Goal: Task Accomplishment & Management: Use online tool/utility

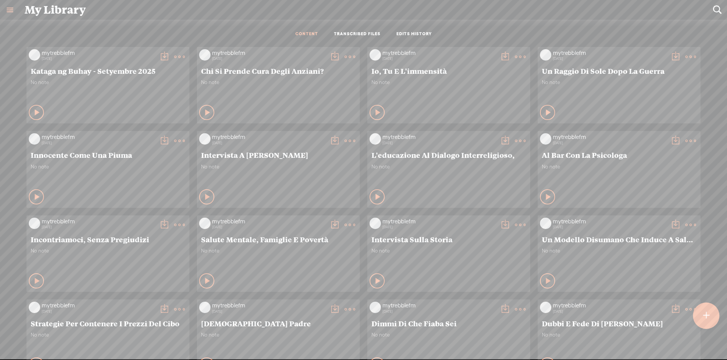
click at [704, 313] on t at bounding box center [706, 315] width 6 height 17
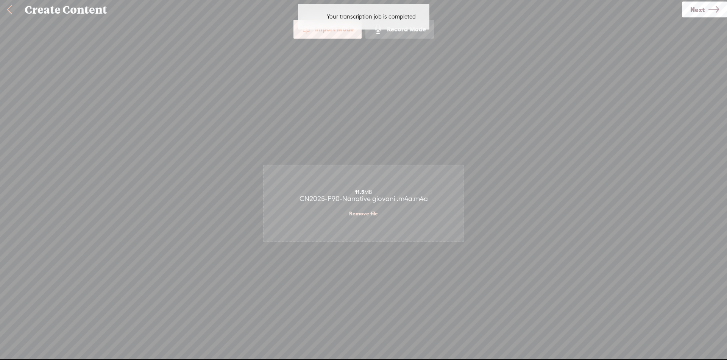
click at [707, 12] on link "Next" at bounding box center [704, 10] width 45 height 16
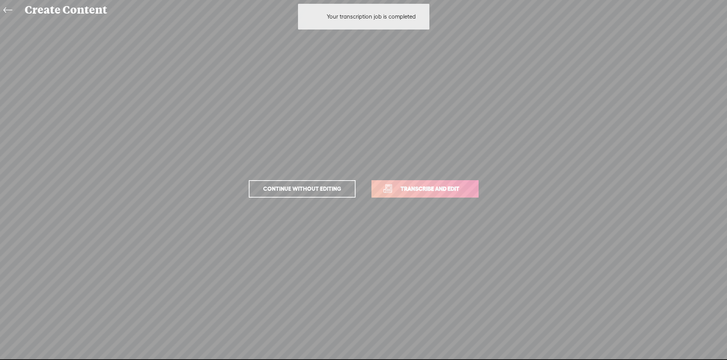
click at [452, 192] on span "Transcribe and edit" at bounding box center [430, 188] width 75 height 9
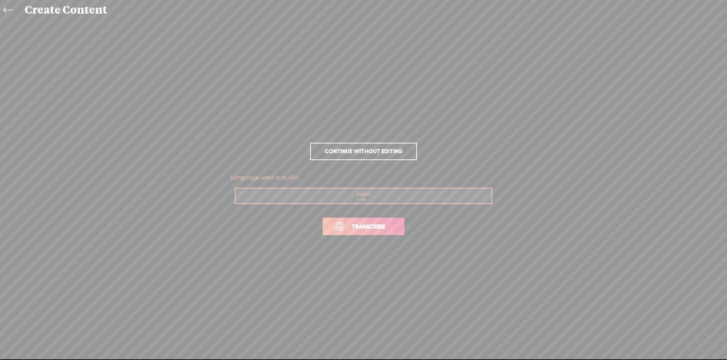
click at [357, 226] on span "Transcribe" at bounding box center [368, 226] width 49 height 9
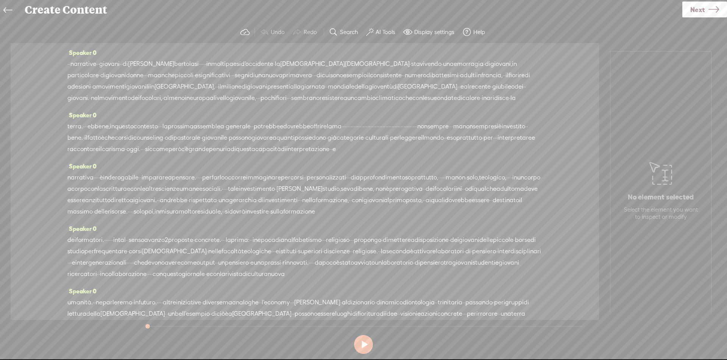
click at [69, 64] on span "·" at bounding box center [68, 63] width 2 height 11
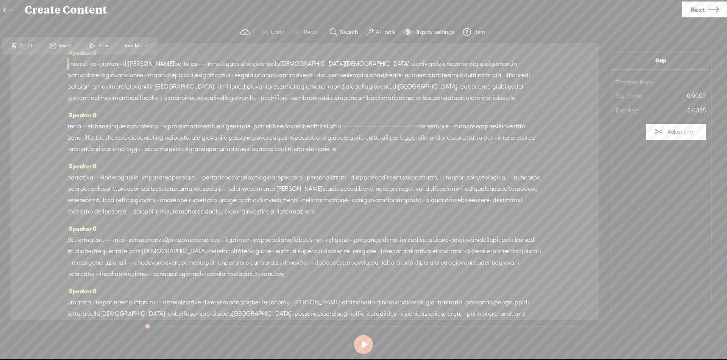
click at [53, 44] on span at bounding box center [52, 46] width 11 height 14
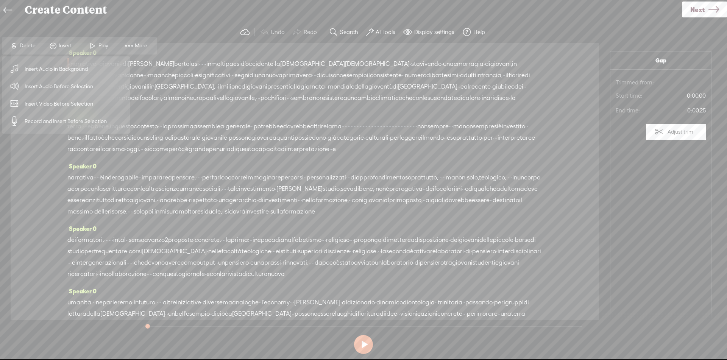
click at [72, 86] on span "Insert Audio Before Selection" at bounding box center [59, 86] width 98 height 17
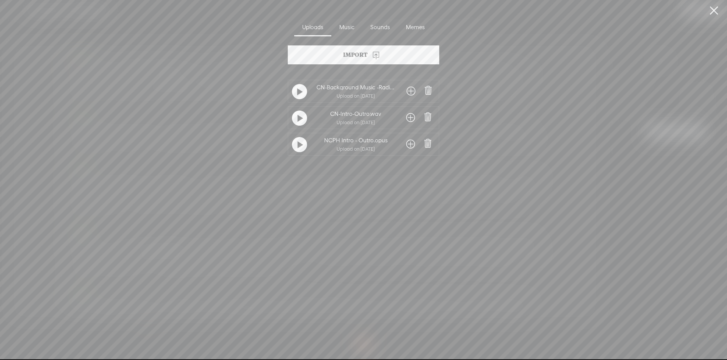
click at [409, 116] on span at bounding box center [410, 118] width 9 height 12
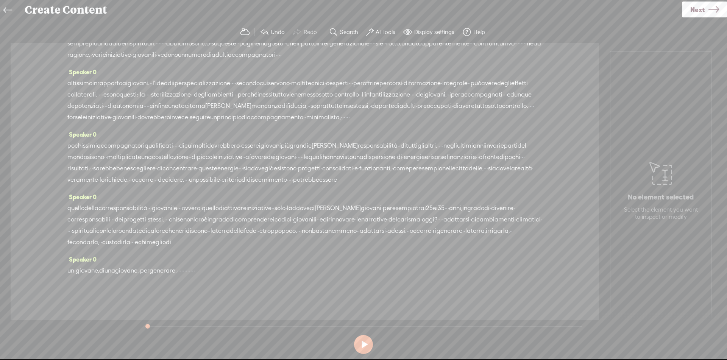
scroll to position [372, 0]
drag, startPoint x: 223, startPoint y: 65, endPoint x: 202, endPoint y: 273, distance: 209.6
click at [202, 273] on div "Speaker 0 · · narrative · · giovani · · di [PERSON_NAME][GEOGRAPHIC_DATA] · · ·…" at bounding box center [305, 181] width 588 height 277
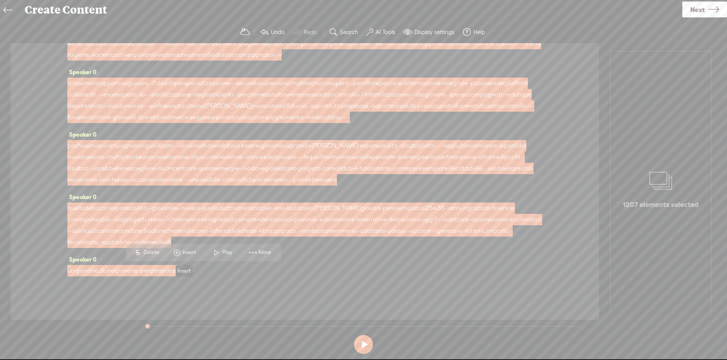
click at [193, 253] on span "Insert" at bounding box center [189, 253] width 15 height 8
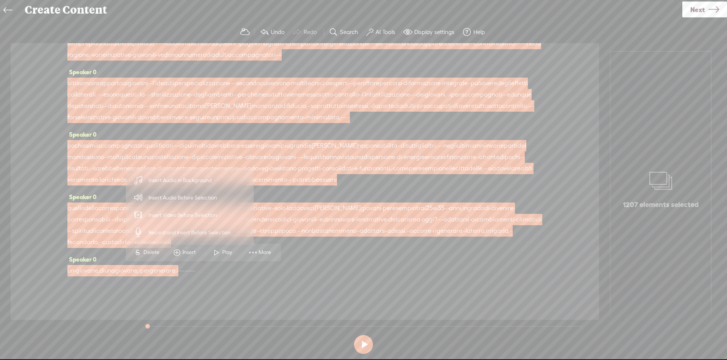
click at [189, 179] on span "Insert Audio in Background" at bounding box center [180, 180] width 93 height 17
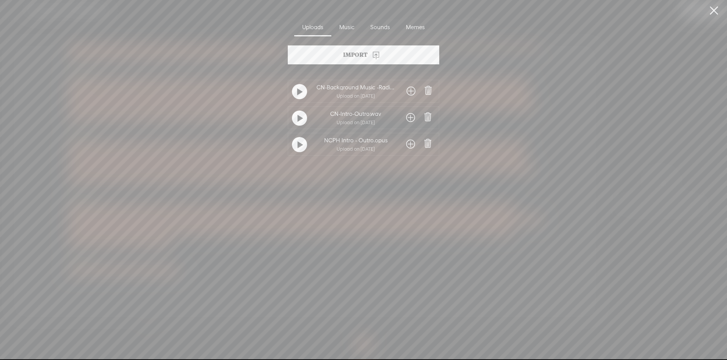
click at [408, 91] on span at bounding box center [411, 91] width 9 height 12
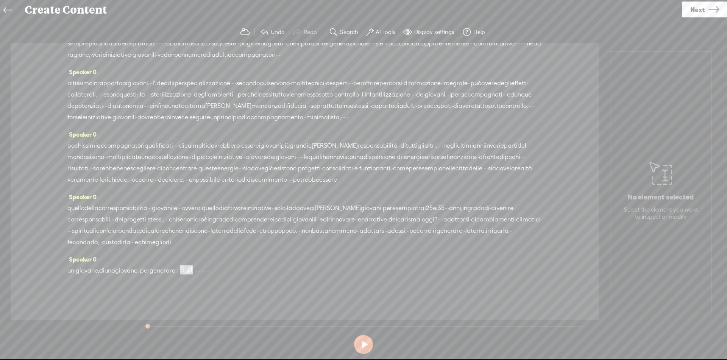
click at [200, 271] on span "·" at bounding box center [200, 270] width 2 height 11
click at [226, 250] on span "Insert" at bounding box center [223, 253] width 15 height 8
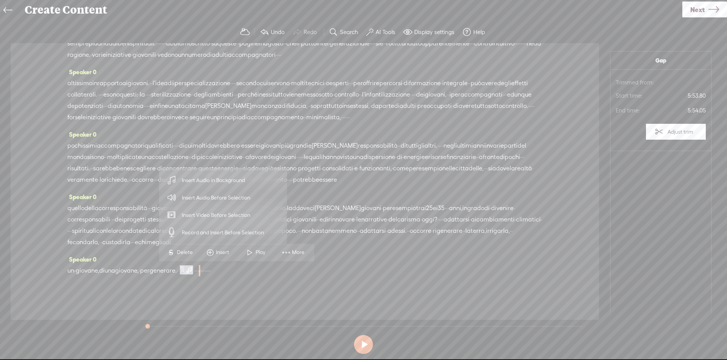
click at [226, 201] on span "Insert Audio Before Selection" at bounding box center [216, 197] width 98 height 17
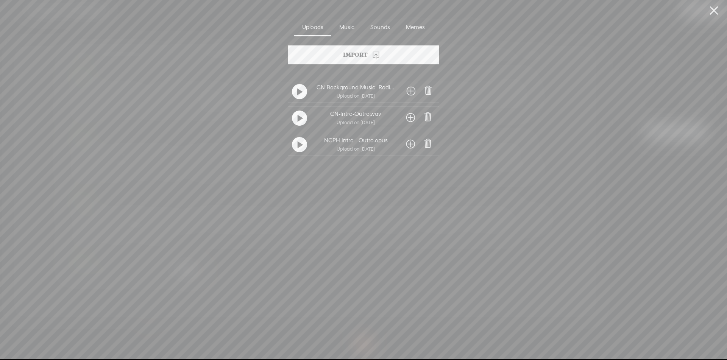
click at [409, 114] on span at bounding box center [410, 118] width 9 height 12
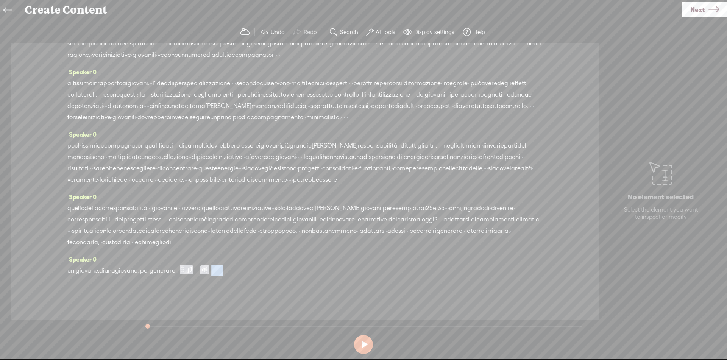
drag, startPoint x: 247, startPoint y: 271, endPoint x: 351, endPoint y: 273, distance: 104.1
click at [351, 273] on div "un · giovane, di una giovane, · per generare. · · · · · · · · · · · ·" at bounding box center [304, 270] width 475 height 11
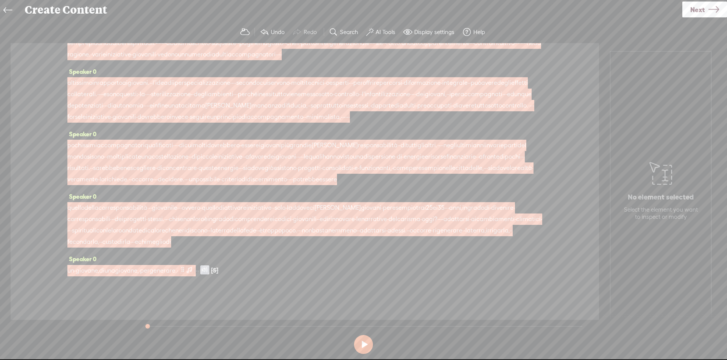
click at [193, 266] on span at bounding box center [189, 269] width 8 height 9
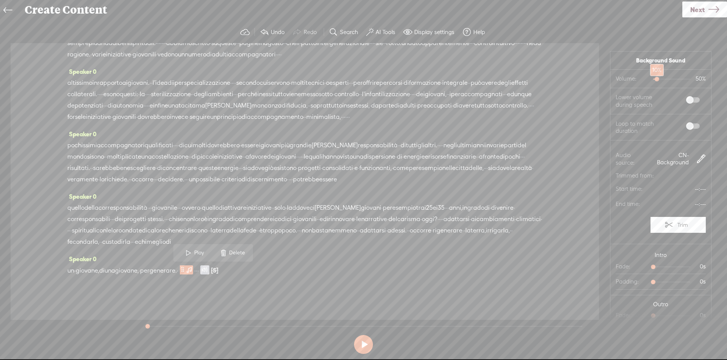
drag, startPoint x: 662, startPoint y: 79, endPoint x: 650, endPoint y: 78, distance: 12.1
click at [650, 78] on div at bounding box center [657, 79] width 17 height 17
click at [686, 99] on span at bounding box center [693, 99] width 14 height 5
click at [686, 127] on span at bounding box center [693, 125] width 14 height 5
drag, startPoint x: 656, startPoint y: 267, endPoint x: 667, endPoint y: 268, distance: 11.1
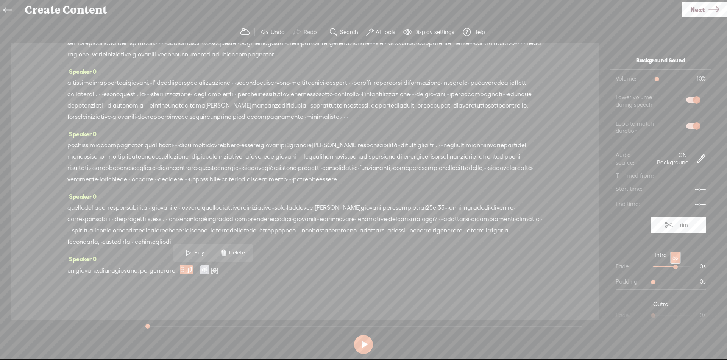
click at [667, 268] on div at bounding box center [675, 267] width 17 height 17
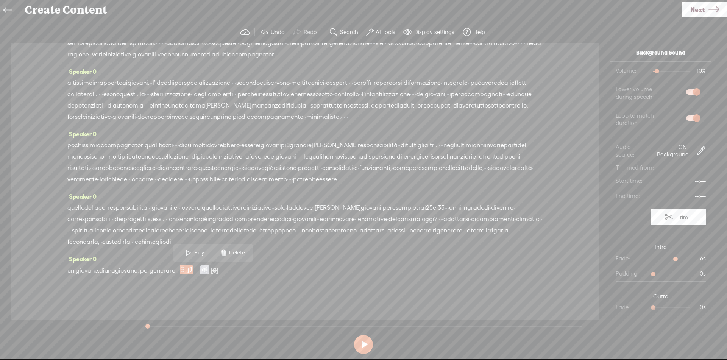
scroll to position [17, 0]
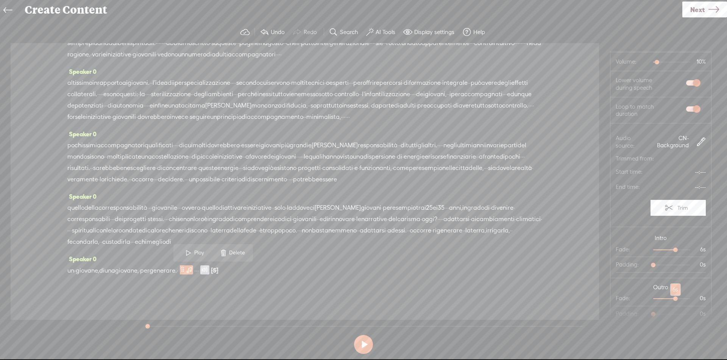
drag, startPoint x: 650, startPoint y: 299, endPoint x: 667, endPoint y: 297, distance: 16.7
click at [667, 297] on div at bounding box center [675, 299] width 17 height 17
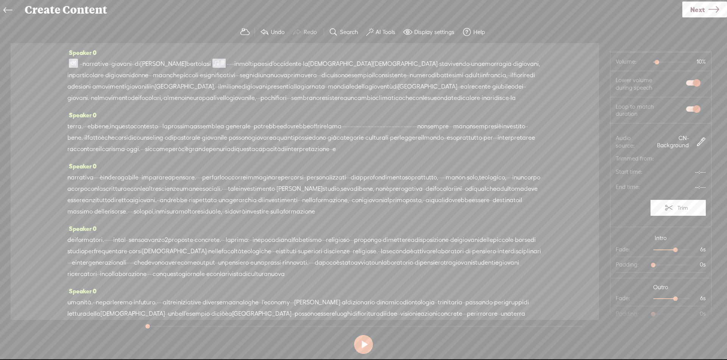
click at [385, 32] on label "AI Tools" at bounding box center [385, 32] width 20 height 8
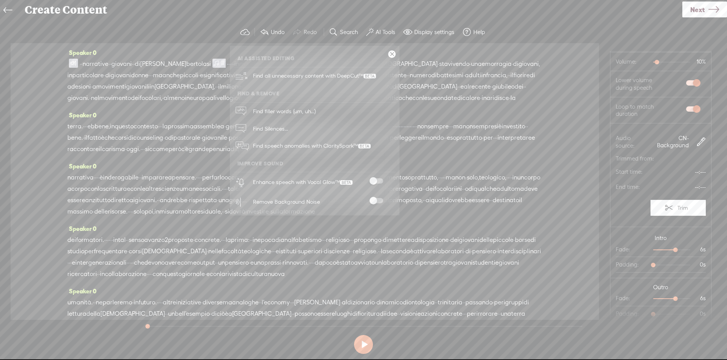
click at [380, 181] on span at bounding box center [376, 180] width 14 height 5
click at [378, 201] on span at bounding box center [376, 200] width 14 height 5
click at [388, 54] on link at bounding box center [392, 54] width 8 height 8
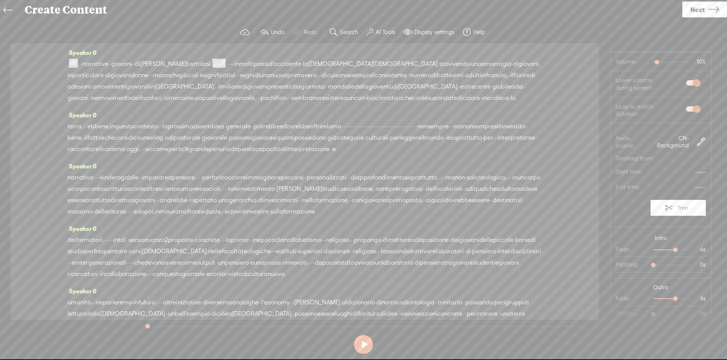
click at [73, 63] on span at bounding box center [73, 63] width 9 height 9
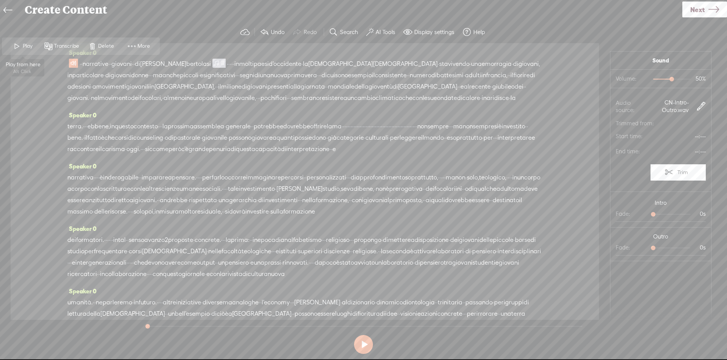
click at [21, 47] on span at bounding box center [16, 46] width 11 height 14
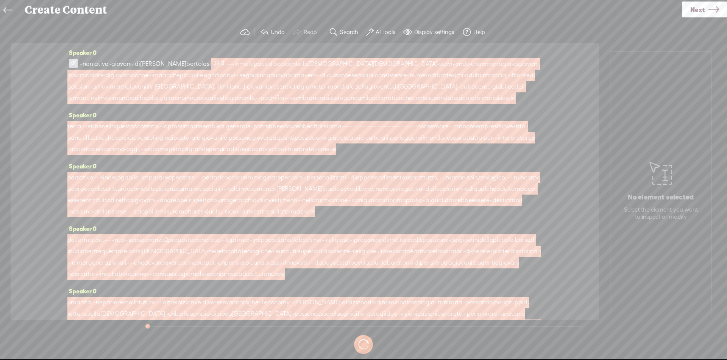
click at [226, 63] on span at bounding box center [223, 63] width 6 height 9
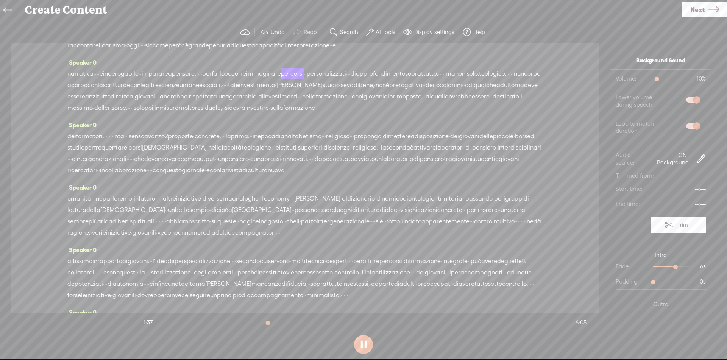
scroll to position [114, 0]
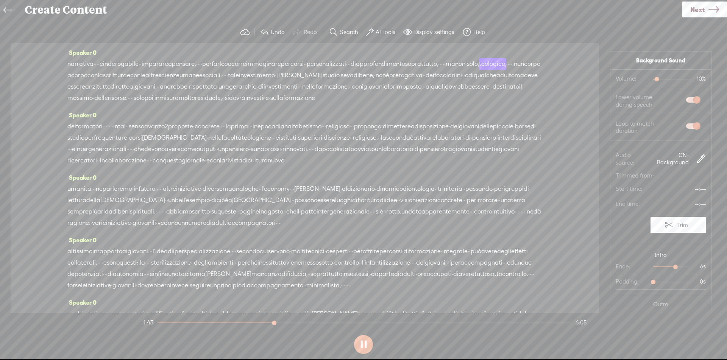
click at [523, 354] on section at bounding box center [363, 344] width 443 height 25
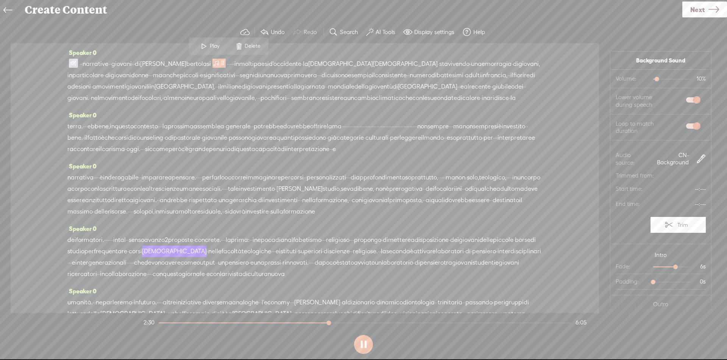
drag, startPoint x: 89, startPoint y: 64, endPoint x: 146, endPoint y: 62, distance: 56.8
click at [146, 62] on div "· · narrative · · giovani · · di [PERSON_NAME][GEOGRAPHIC_DATA] · · · · · in mo…" at bounding box center [304, 80] width 475 height 45
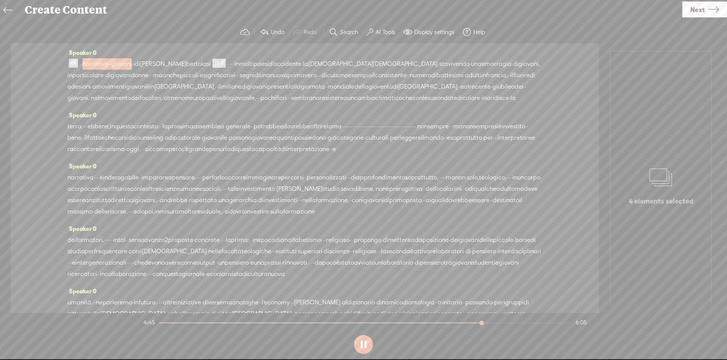
scroll to position [225, 0]
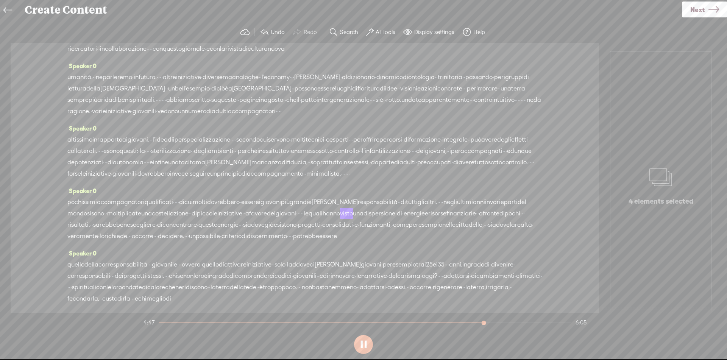
click at [217, 219] on span "piccole" at bounding box center [207, 213] width 20 height 11
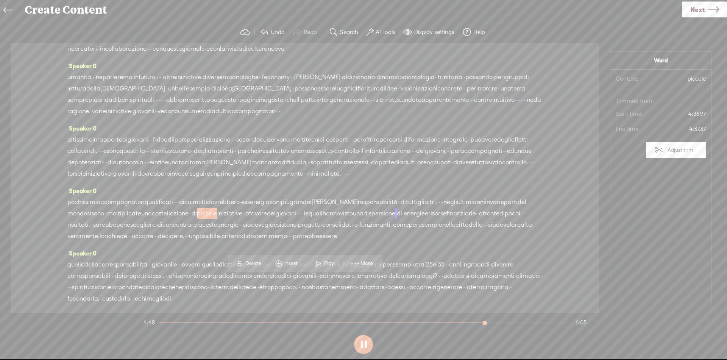
click at [329, 262] on span "Play" at bounding box center [330, 264] width 12 height 8
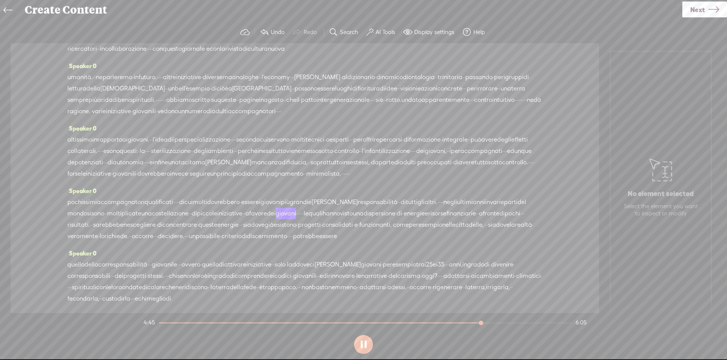
click at [244, 219] on span "·" at bounding box center [243, 213] width 2 height 11
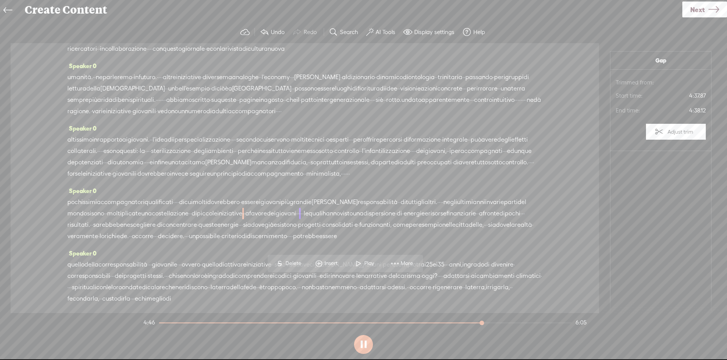
click at [295, 255] on div "S Delete Insert Play More" at bounding box center [345, 263] width 155 height 17
click at [296, 260] on span "Delete" at bounding box center [294, 264] width 18 height 8
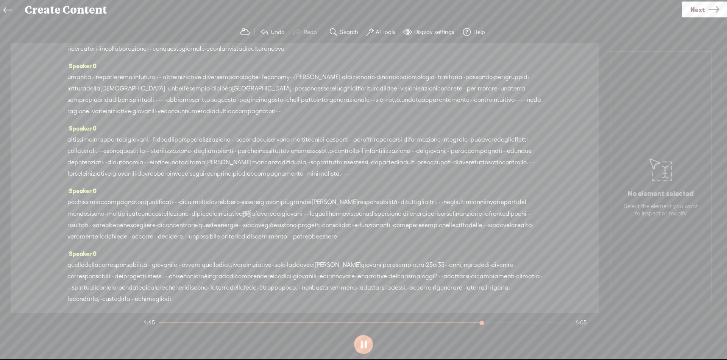
click at [217, 220] on span "piccole" at bounding box center [207, 213] width 20 height 11
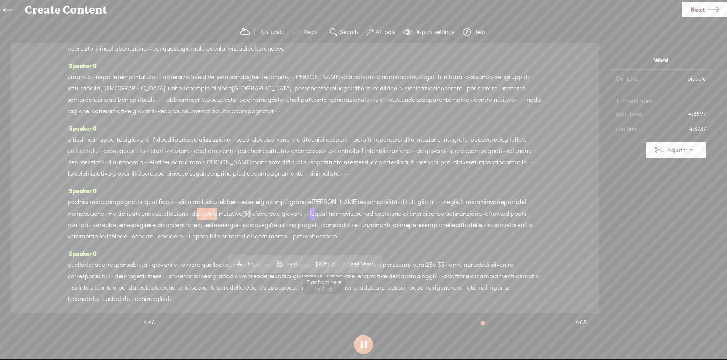
click at [325, 265] on span "Play" at bounding box center [330, 264] width 12 height 8
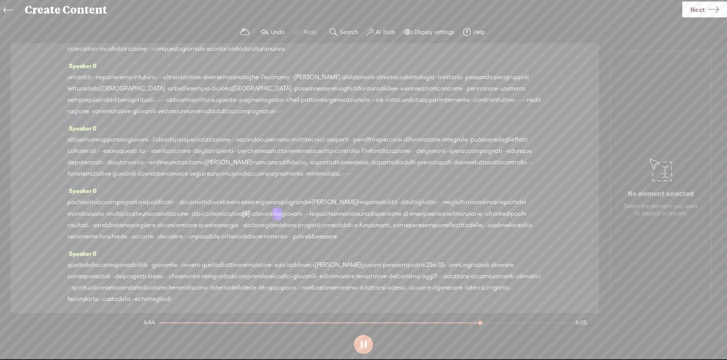
click at [188, 220] on span "costellazione" at bounding box center [170, 213] width 37 height 11
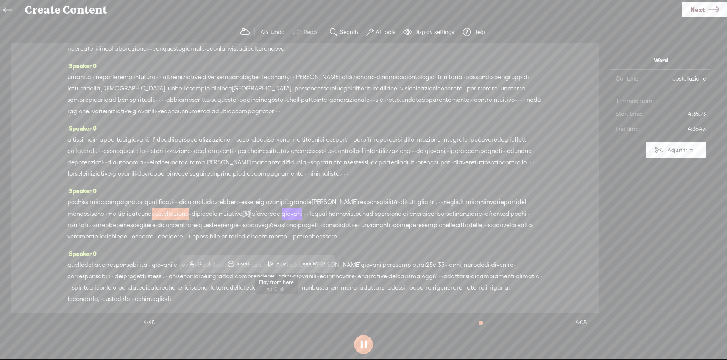
click at [270, 265] on span at bounding box center [270, 264] width 11 height 14
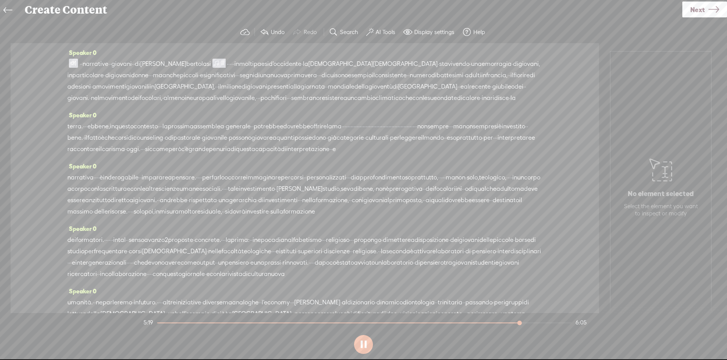
scroll to position [380, 0]
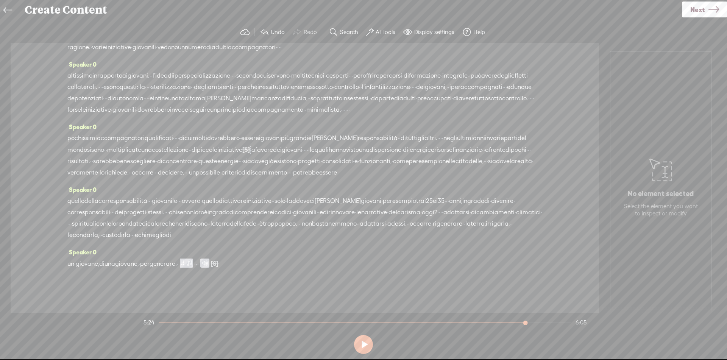
click at [395, 224] on span "essi." at bounding box center [401, 223] width 12 height 11
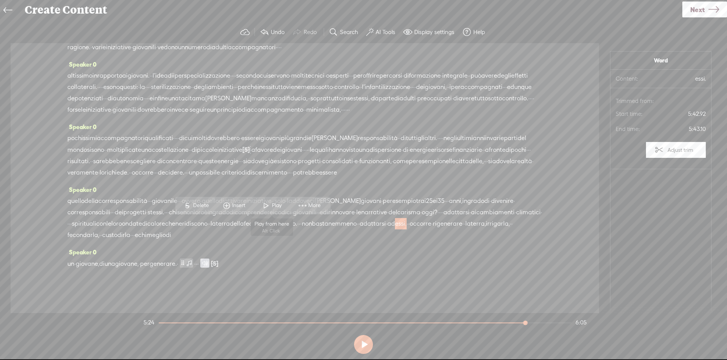
click at [264, 207] on span at bounding box center [265, 206] width 11 height 14
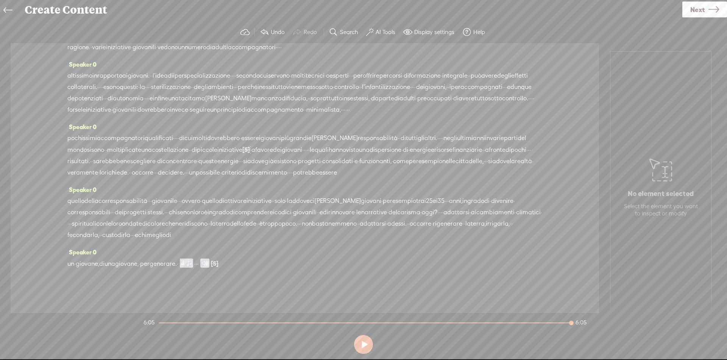
click at [700, 14] on span "Next" at bounding box center [697, 9] width 14 height 19
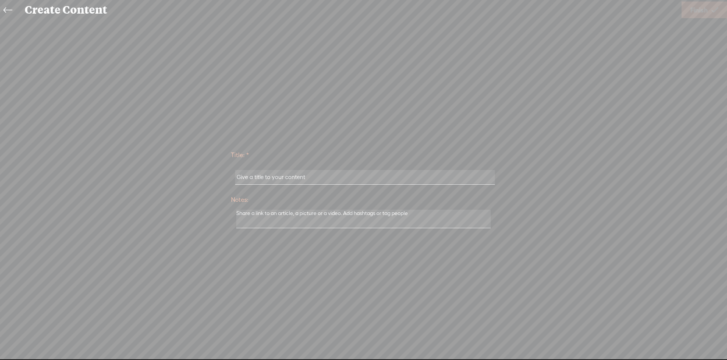
click at [344, 178] on input "text" at bounding box center [364, 177] width 259 height 15
paste input "Narrative Giovani"
type input "Narrative Giovani"
click at [718, 7] on icon at bounding box center [714, 9] width 7 height 19
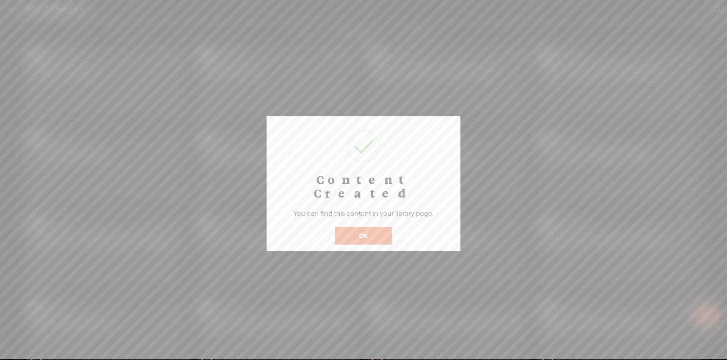
click at [350, 227] on button "OK" at bounding box center [364, 235] width 58 height 17
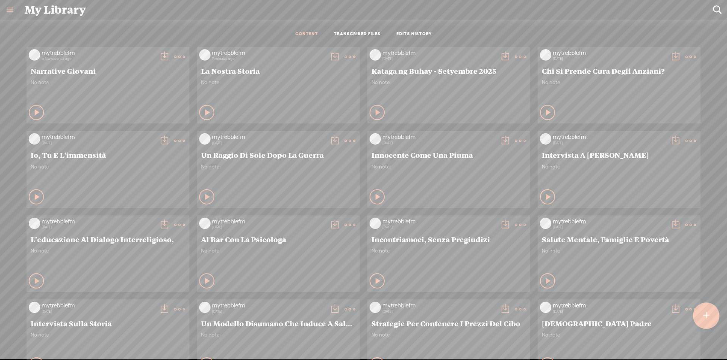
click at [159, 55] on t at bounding box center [164, 56] width 11 height 11
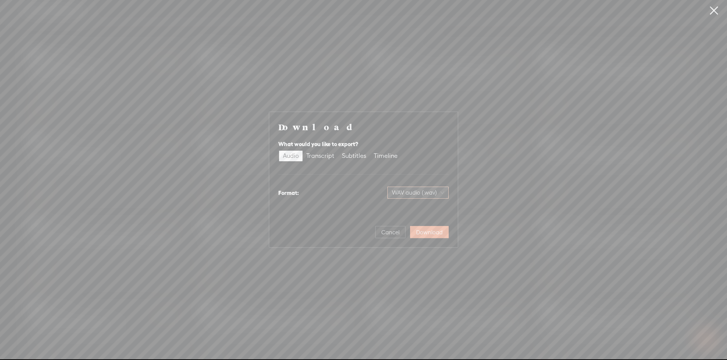
click at [415, 191] on span "WAV audio (.wav)" at bounding box center [418, 192] width 52 height 11
click at [412, 212] on div "MP3 audio (.mp3)" at bounding box center [412, 209] width 62 height 8
click at [426, 232] on span "Download" at bounding box center [429, 233] width 26 height 8
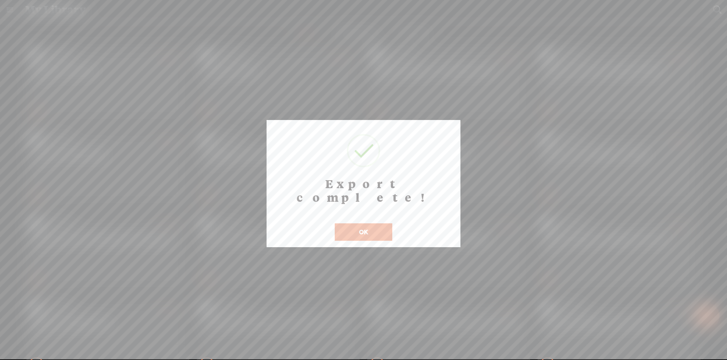
click at [360, 223] on button "OK" at bounding box center [364, 231] width 58 height 17
